Goal: Register for event/course

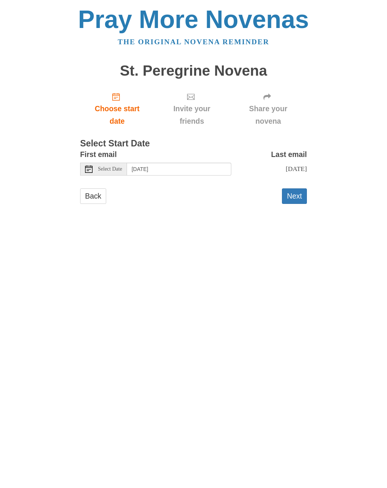
click at [296, 193] on button "Next" at bounding box center [294, 195] width 25 height 15
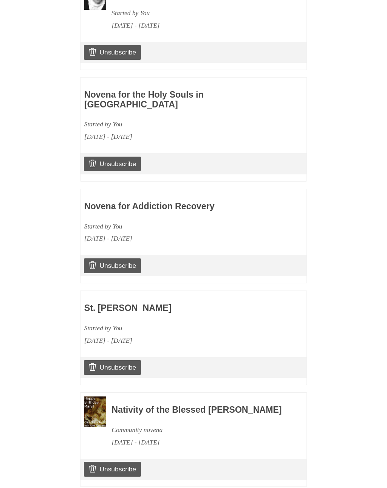
scroll to position [821, 0]
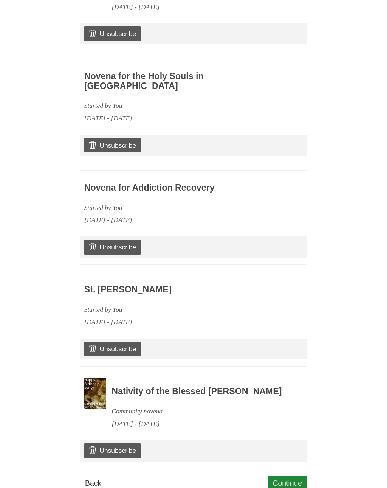
click at [91, 475] on link "Back" at bounding box center [93, 482] width 26 height 15
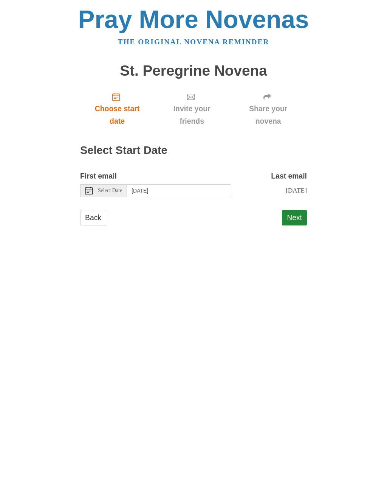
click at [94, 212] on link "Back" at bounding box center [93, 217] width 26 height 15
click at [297, 217] on button "Next" at bounding box center [294, 217] width 25 height 15
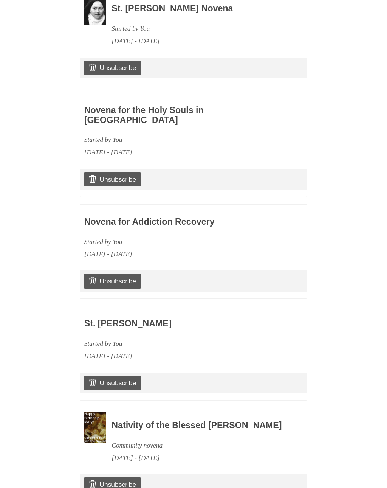
scroll to position [821, 0]
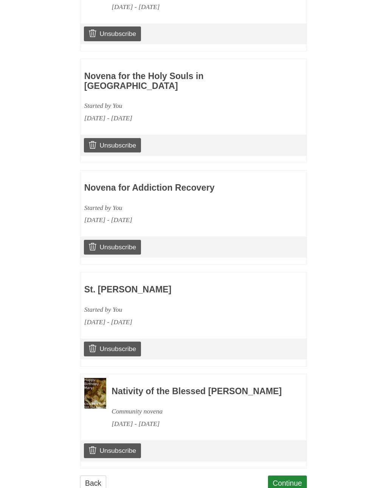
click at [288, 475] on link "Continue" at bounding box center [287, 482] width 39 height 15
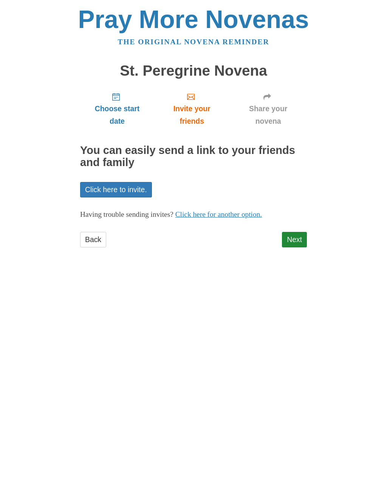
click at [297, 232] on link "Next" at bounding box center [294, 239] width 25 height 15
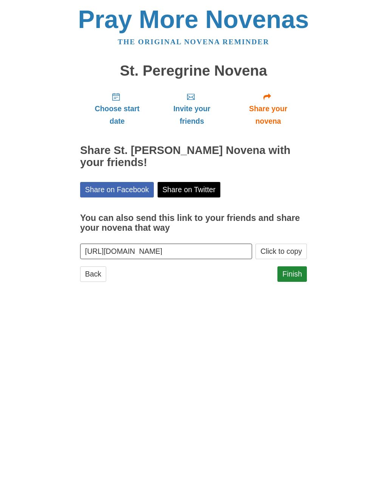
click at [292, 269] on link "Finish" at bounding box center [291, 273] width 29 height 15
